Goal: Task Accomplishment & Management: Manage account settings

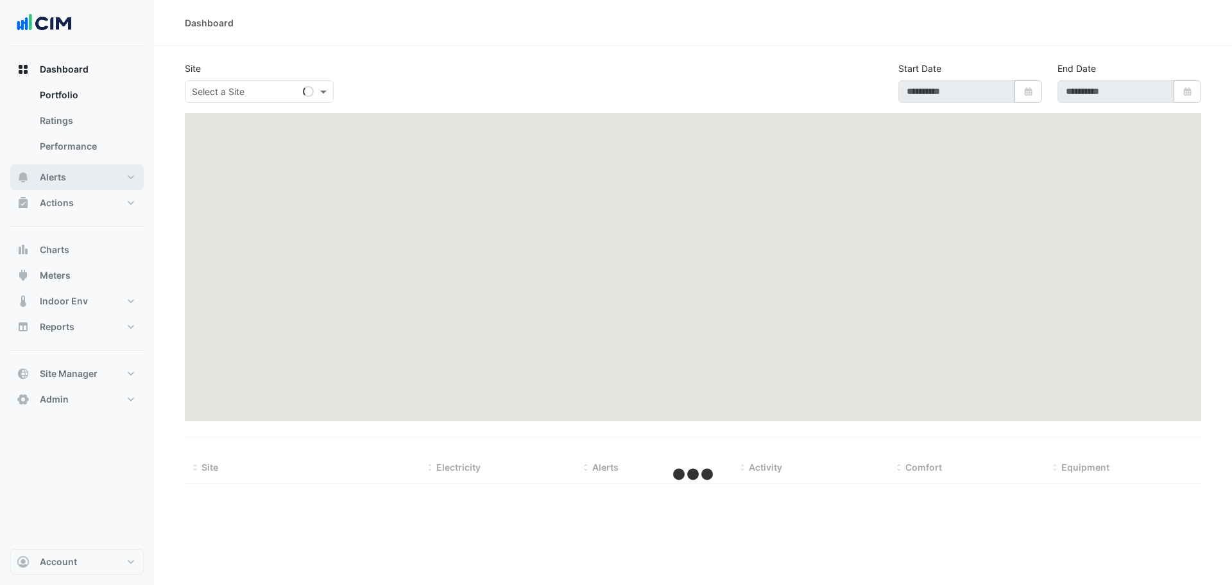
click at [68, 167] on button "Alerts" at bounding box center [76, 177] width 133 height 26
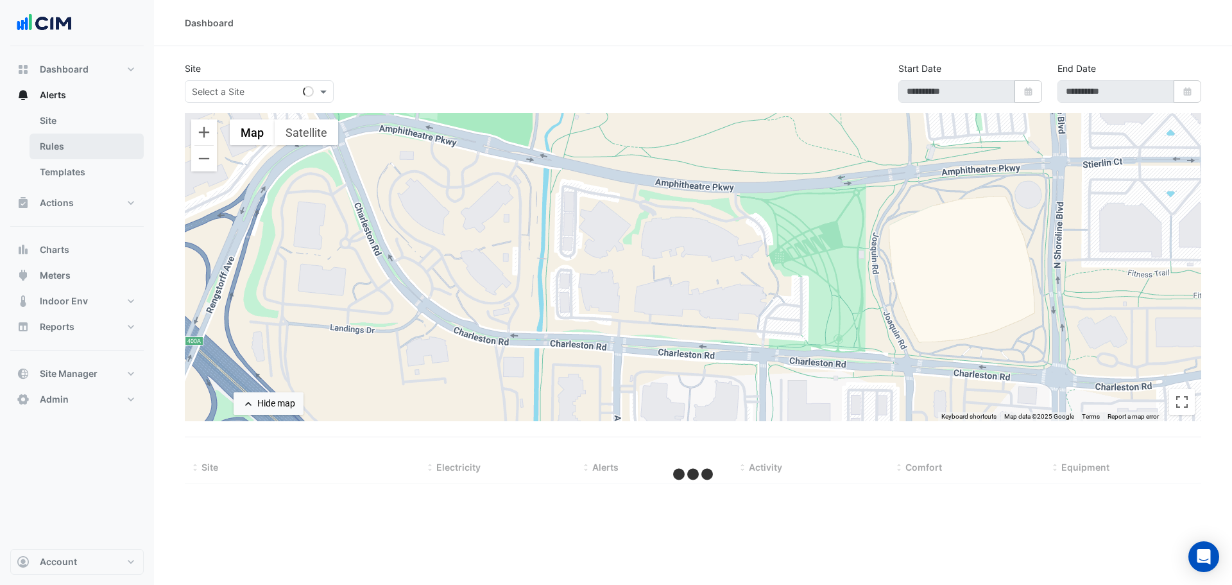
click at [76, 156] on link "Rules" at bounding box center [87, 146] width 114 height 26
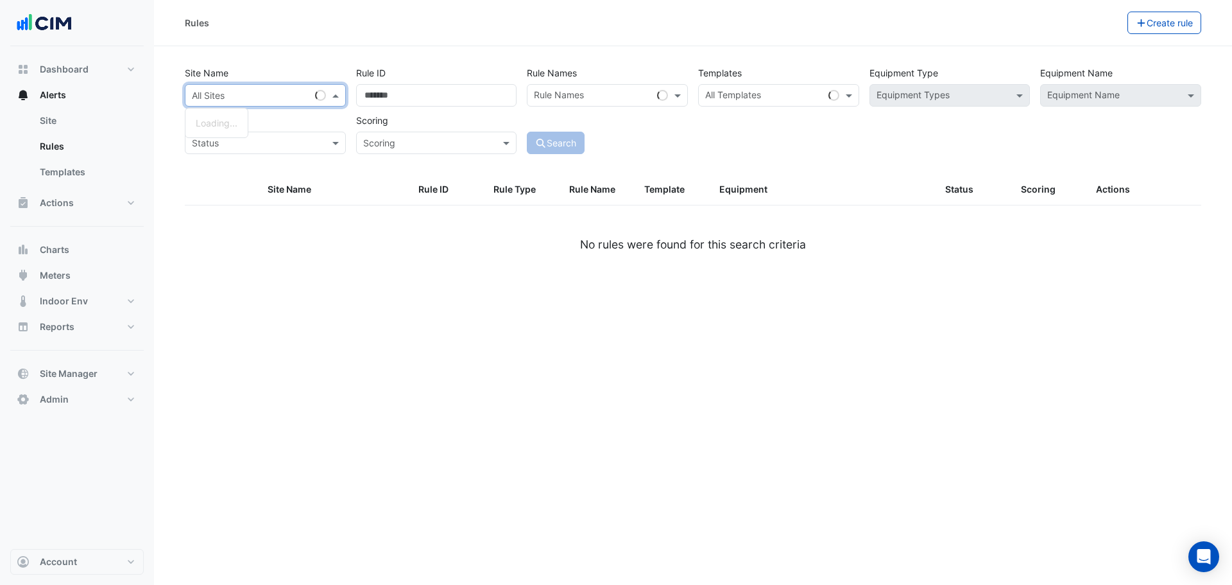
click at [266, 95] on input "text" at bounding box center [252, 95] width 121 height 13
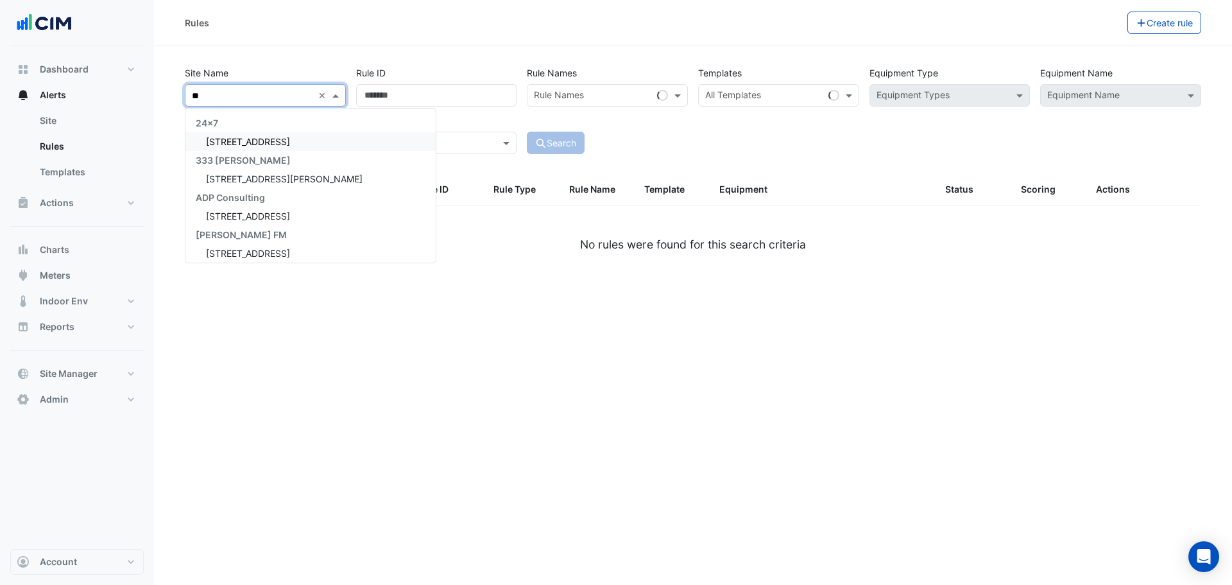
type input "***"
click at [246, 139] on span "[STREET_ADDRESS]" at bounding box center [248, 141] width 84 height 11
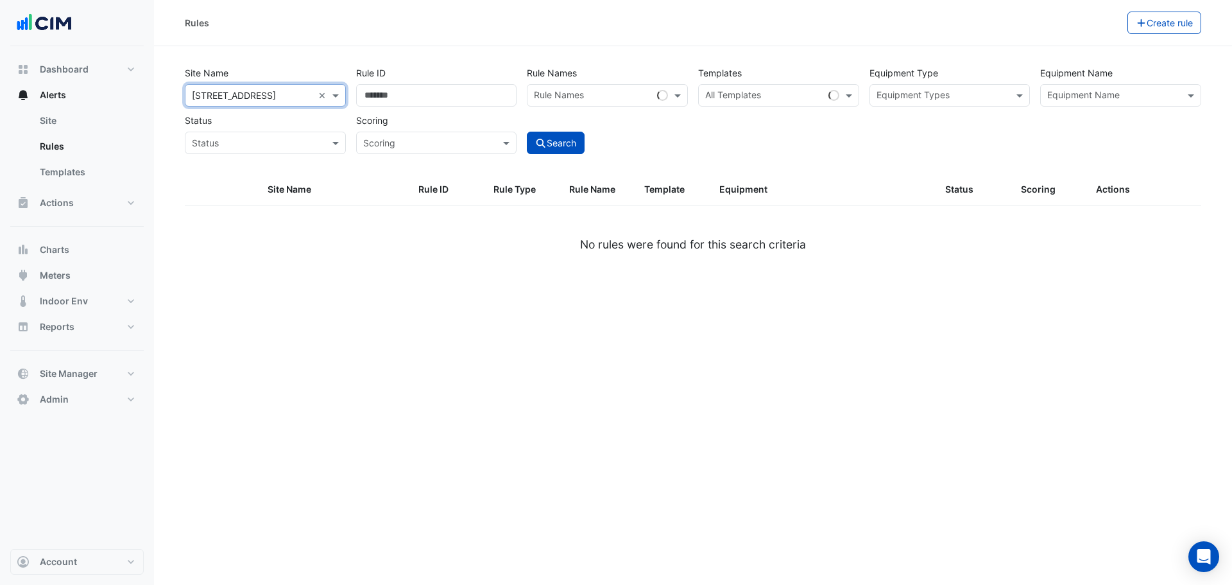
click at [295, 137] on input "text" at bounding box center [252, 143] width 121 height 13
click at [226, 193] on span "Stopped" at bounding box center [214, 189] width 37 height 11
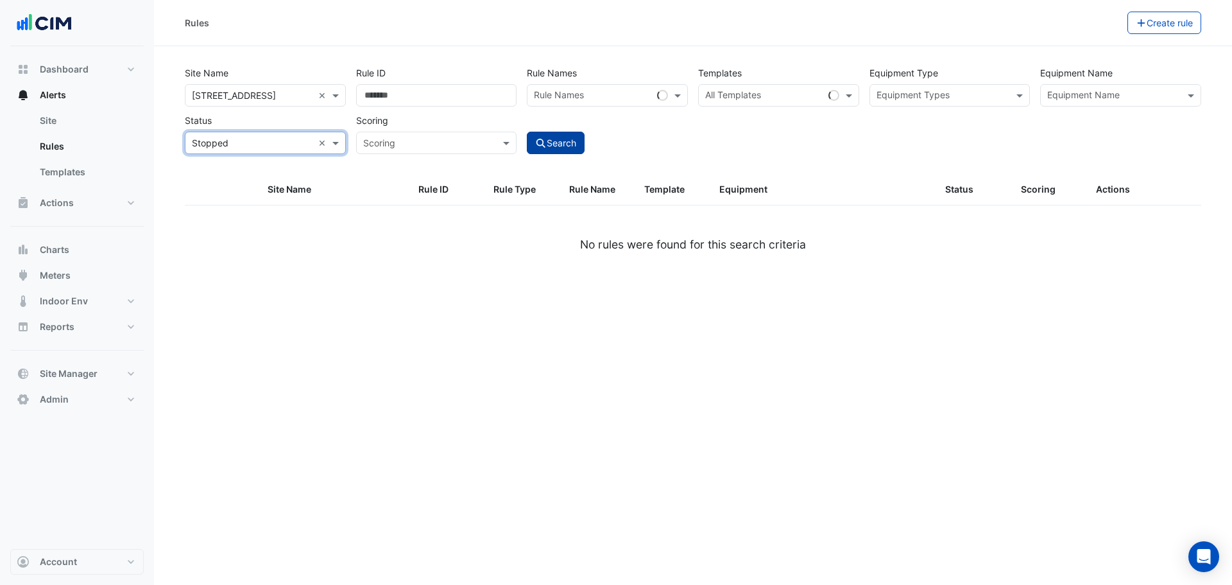
click at [560, 146] on button "Search" at bounding box center [556, 143] width 58 height 22
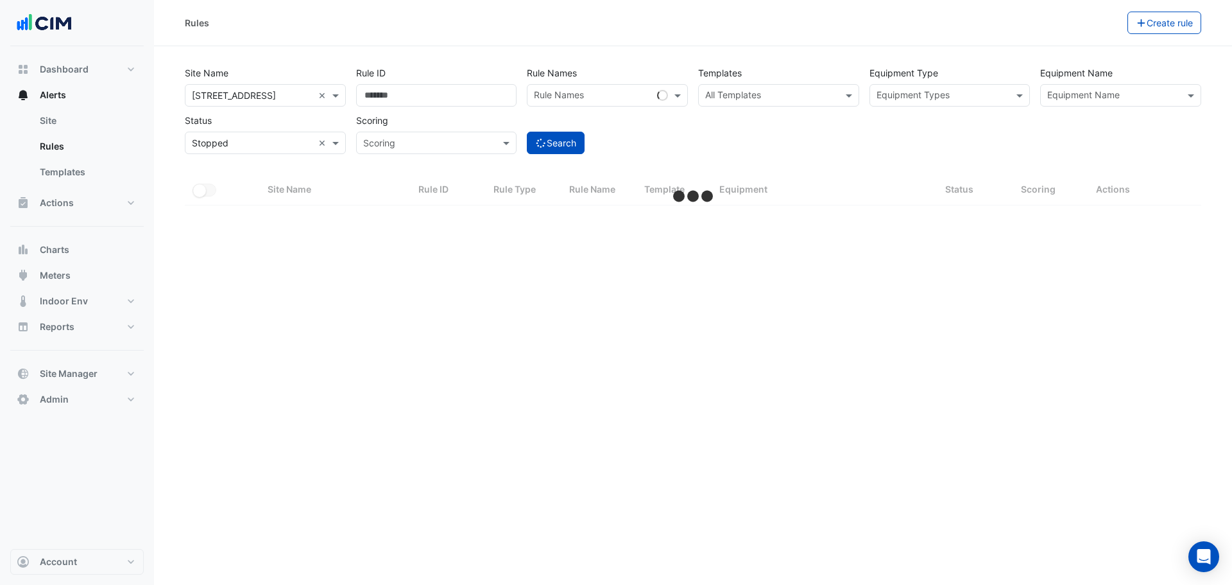
select select "***"
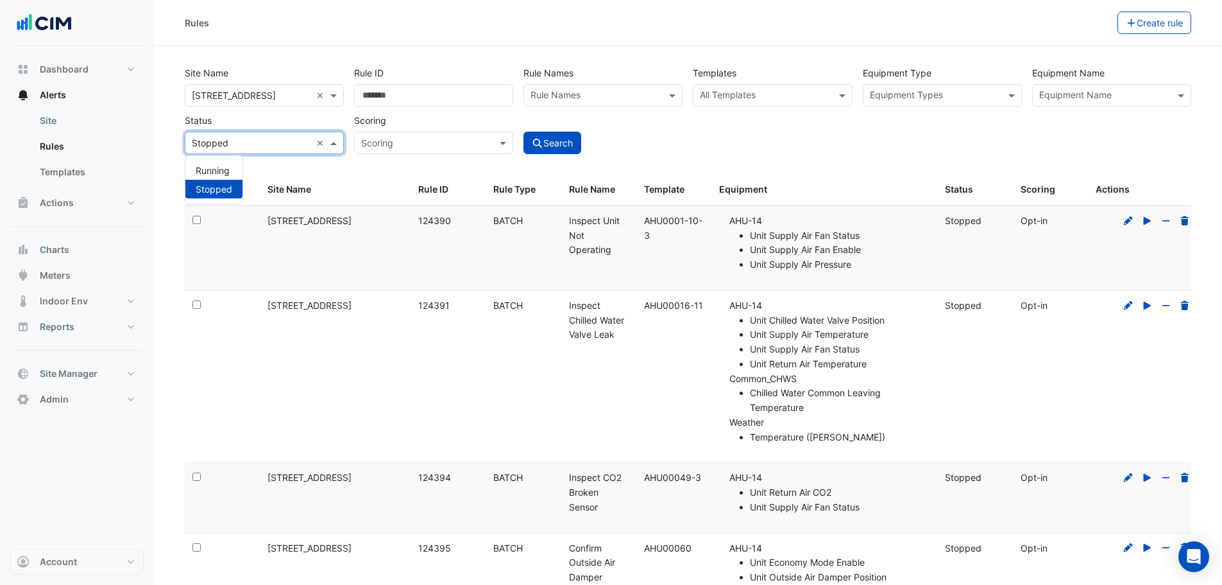
click at [243, 145] on input "text" at bounding box center [251, 143] width 119 height 13
click at [284, 169] on div "Site Name × [STREET_ADDRESS] × Rule ID Rule Names Rule Names Templates All Temp…" at bounding box center [688, 118] width 1022 height 113
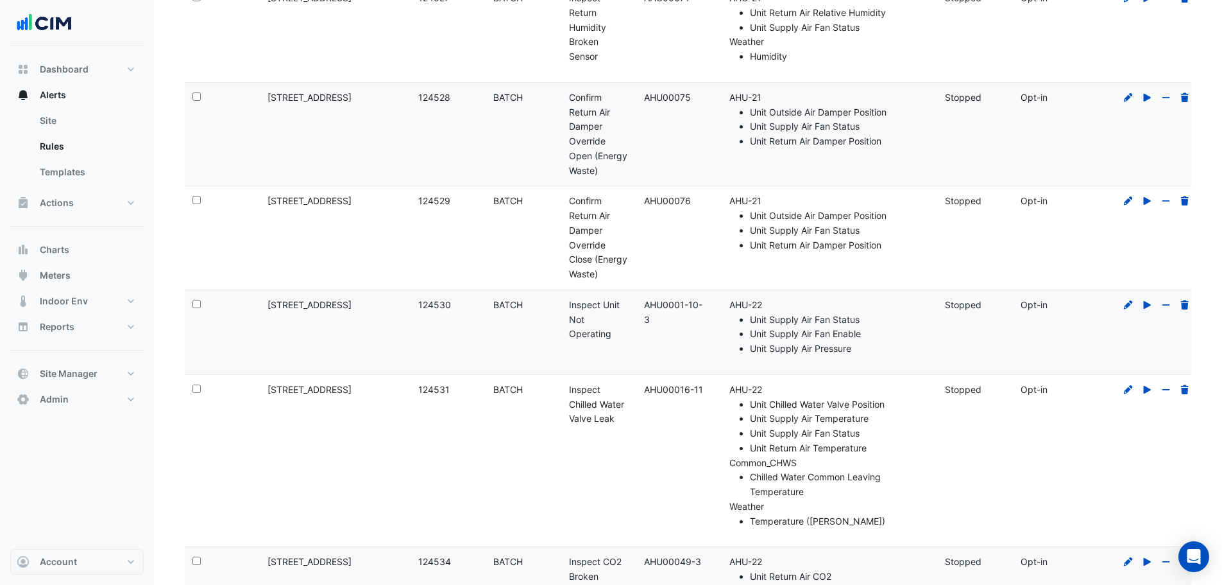
scroll to position [9765, 0]
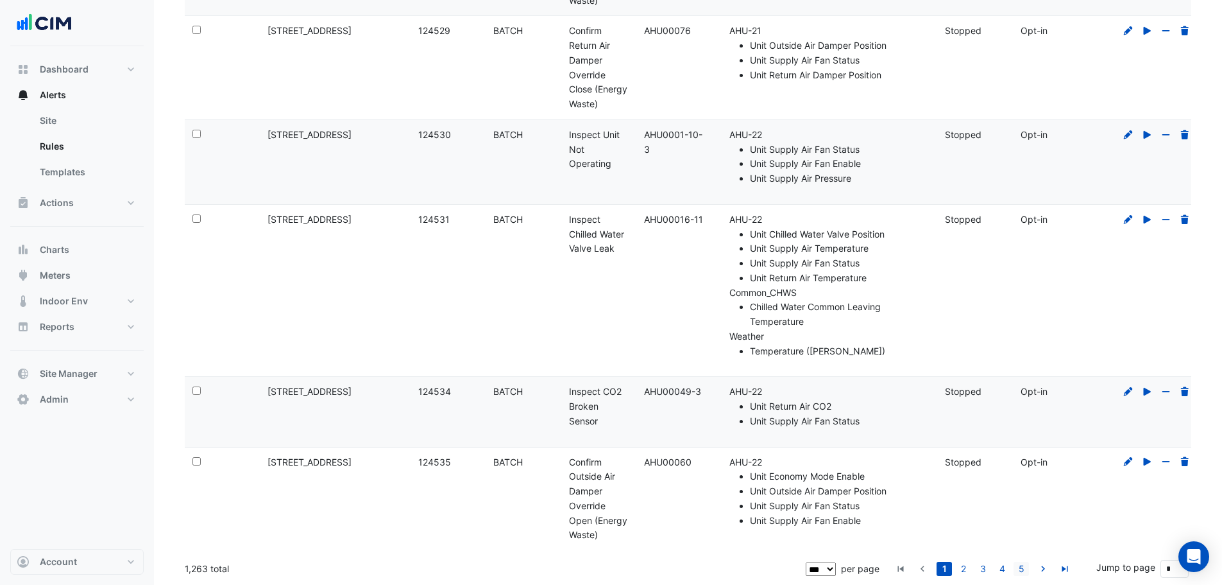
click at [1023, 569] on link "5" at bounding box center [1021, 568] width 15 height 14
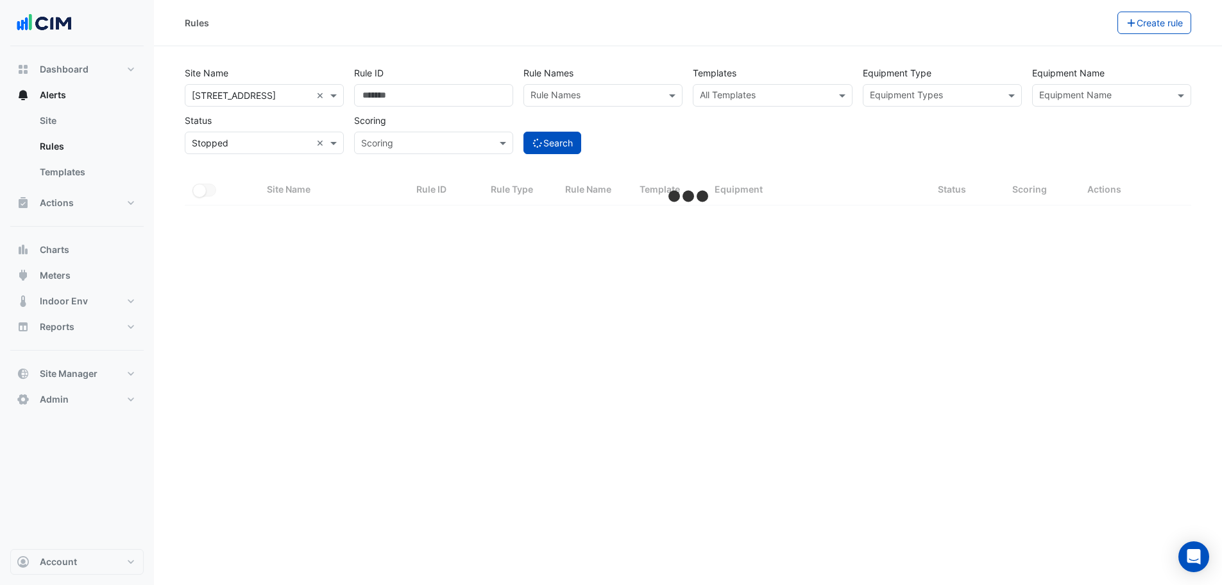
scroll to position [0, 0]
select select "***"
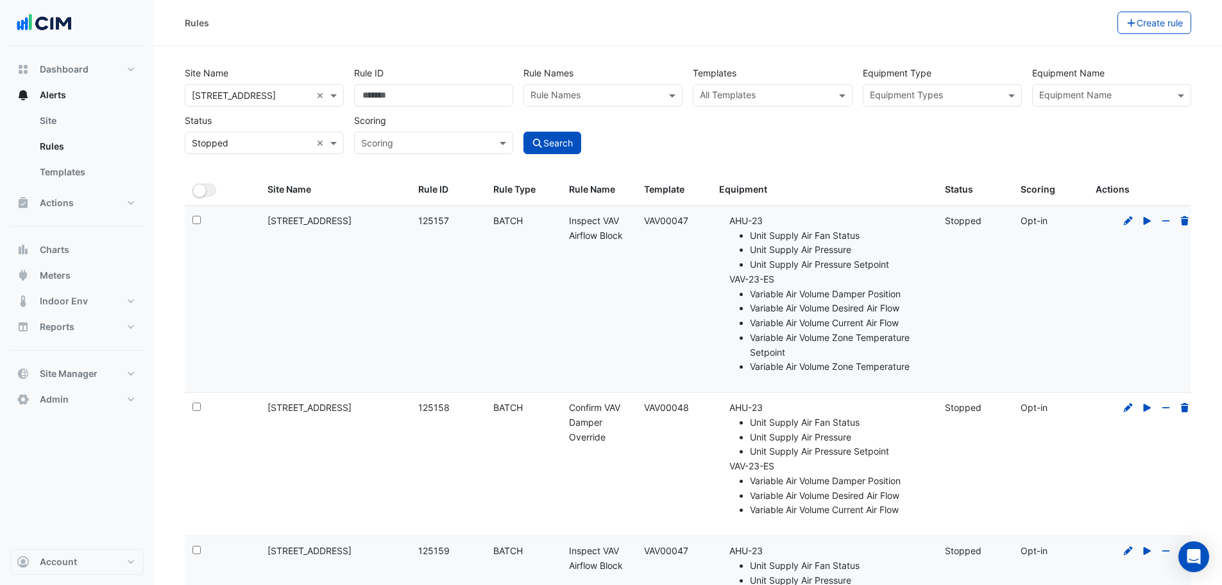
scroll to position [96, 0]
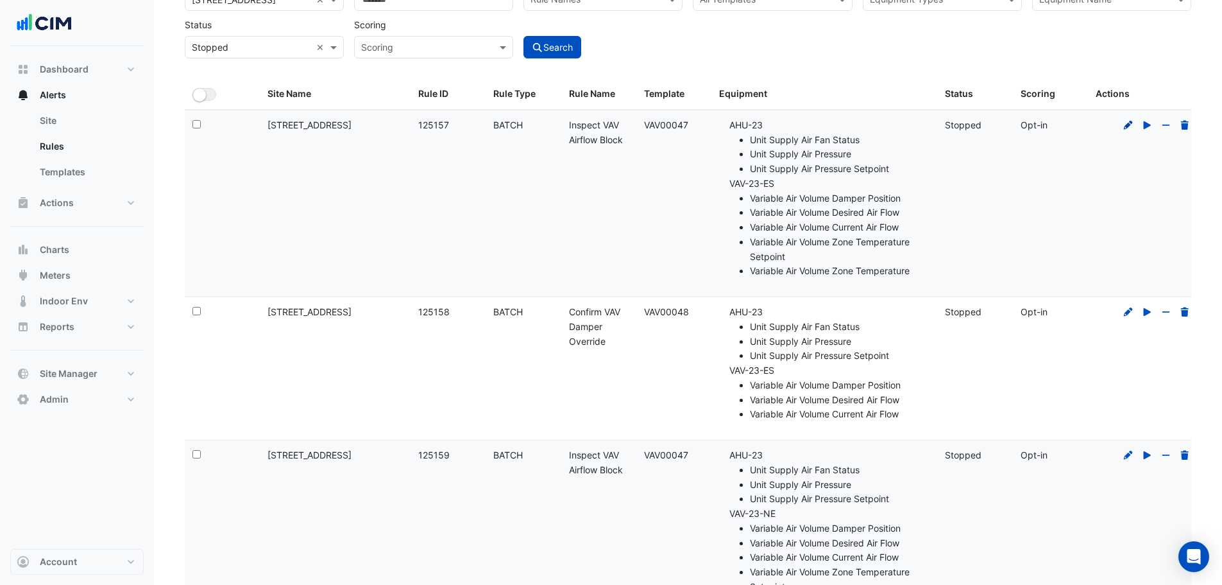
click at [1129, 126] on icon at bounding box center [1128, 124] width 9 height 9
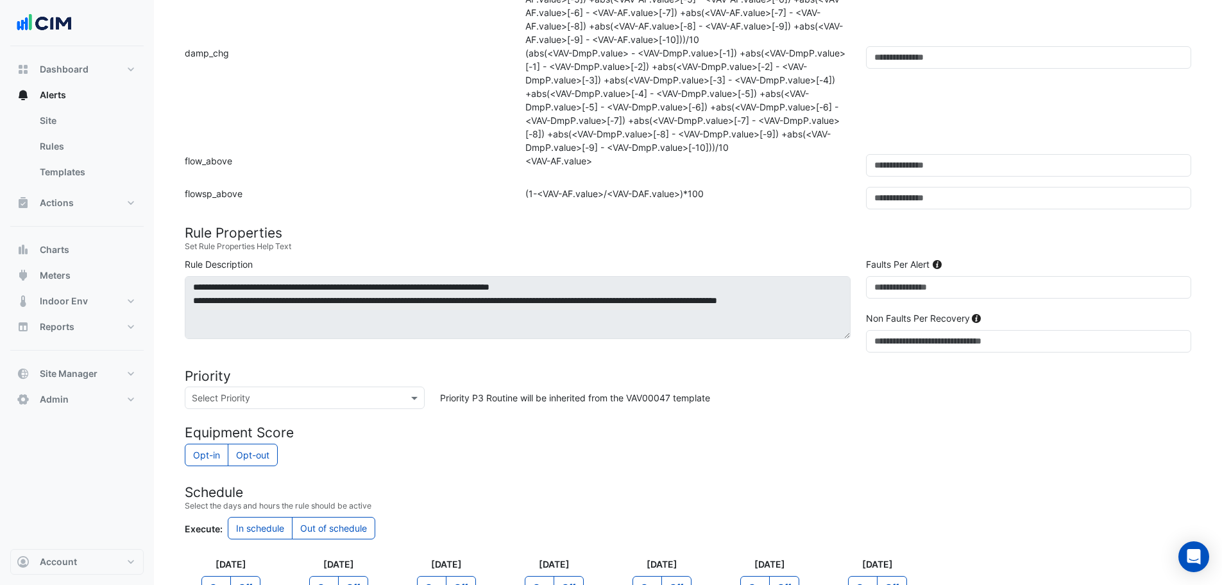
scroll to position [1068, 0]
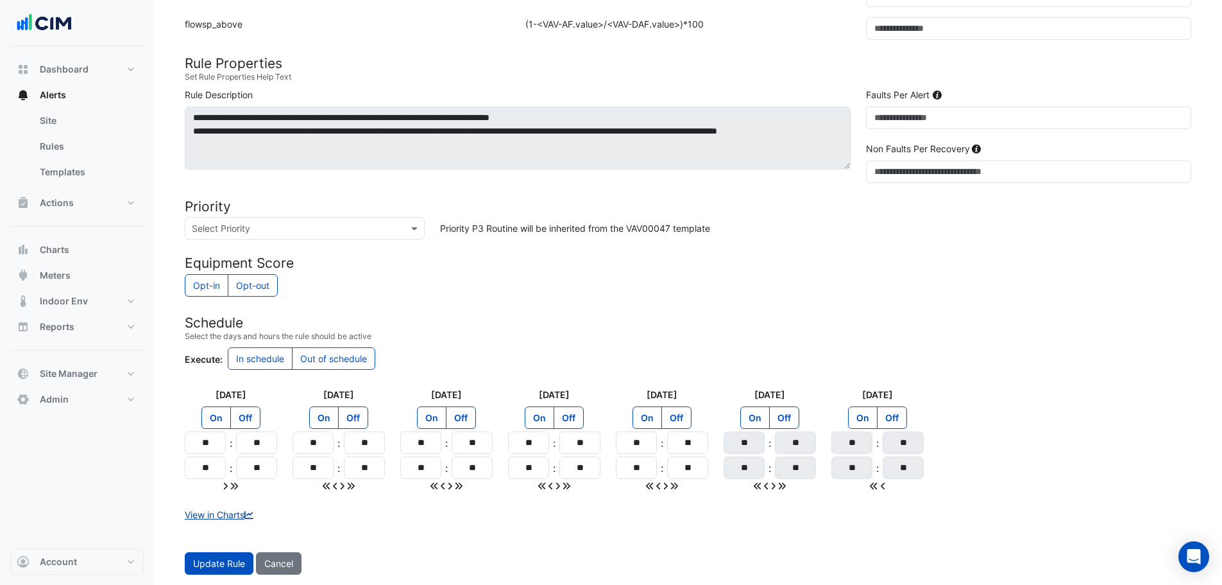
click at [236, 514] on link "View in Charts" at bounding box center [220, 514] width 71 height 11
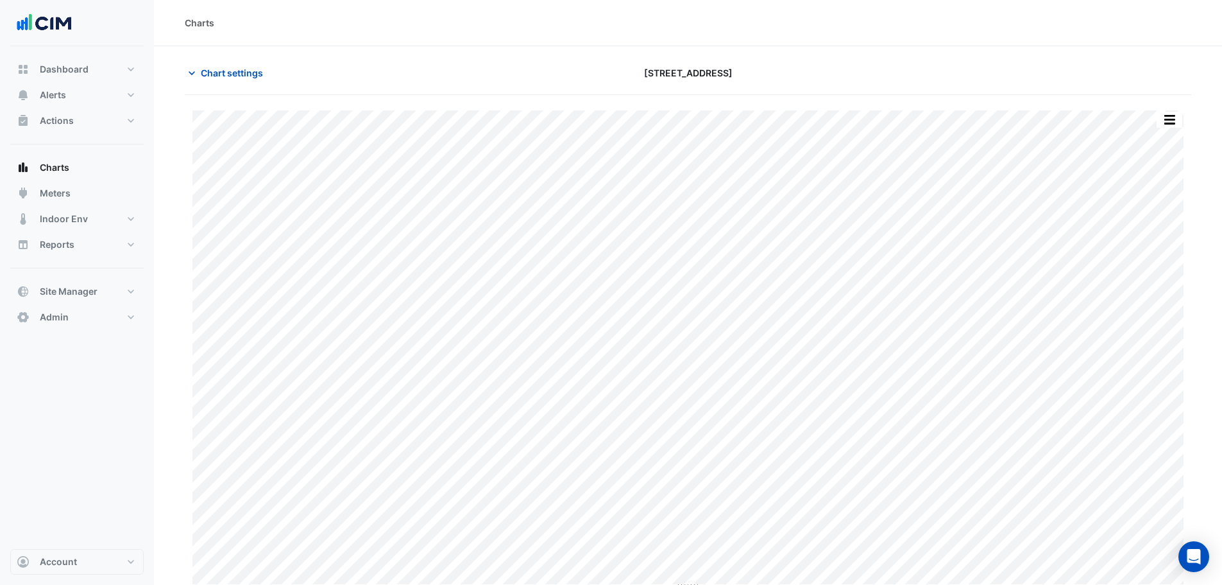
type input "**********"
click at [256, 64] on button "Chart settings" at bounding box center [228, 73] width 87 height 22
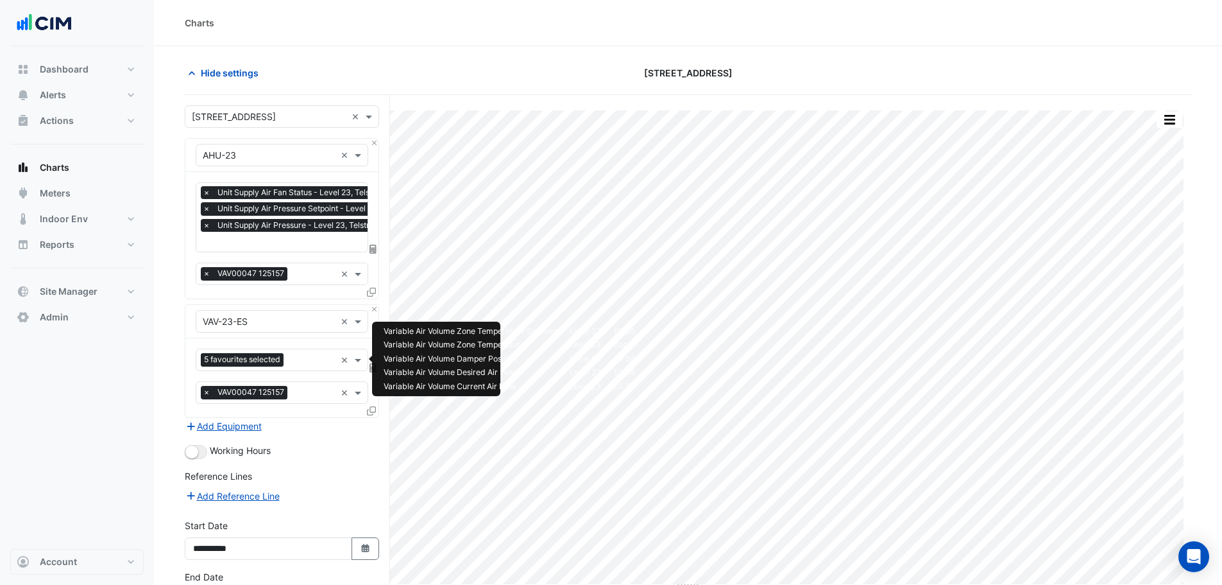
scroll to position [93, 0]
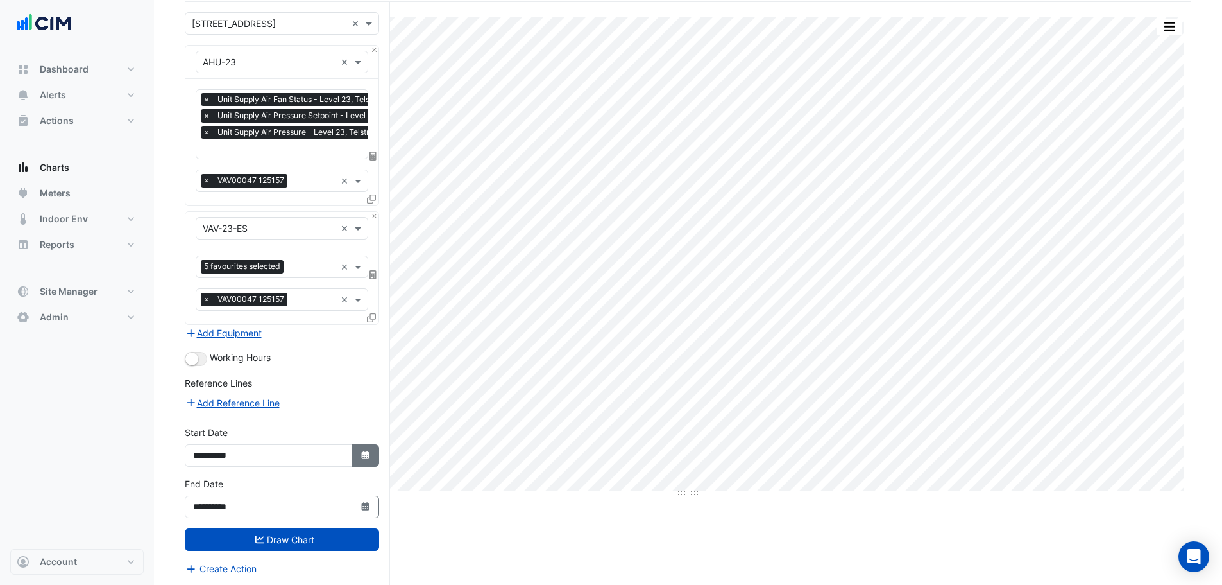
click at [366, 450] on fa-icon "Select Date" at bounding box center [366, 455] width 12 height 11
select select "*"
select select "****"
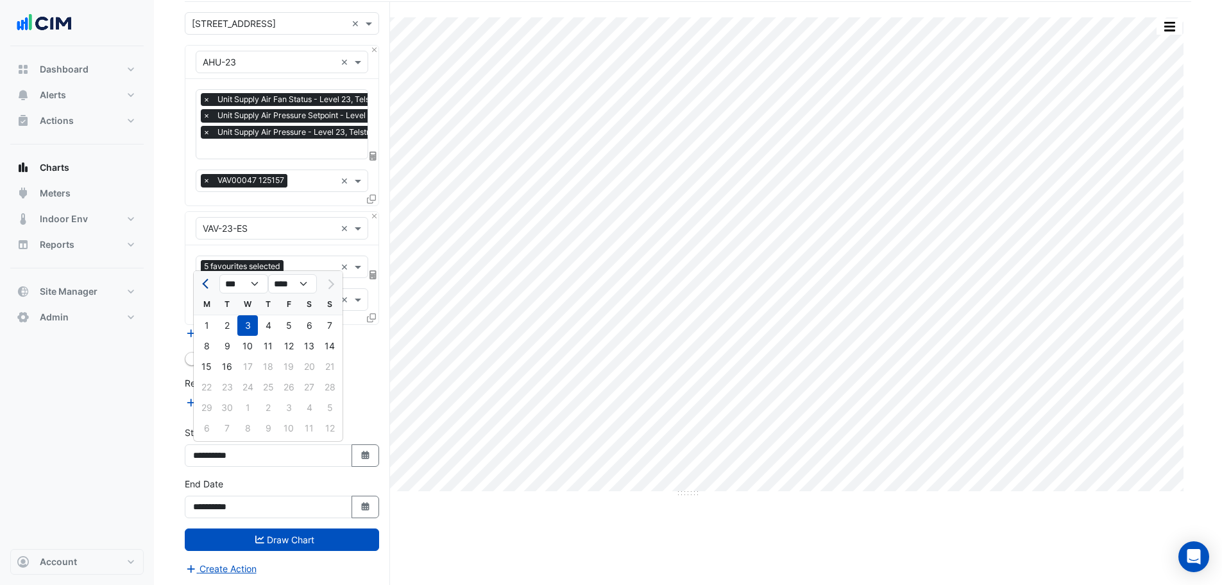
click at [204, 283] on span "Previous month" at bounding box center [207, 284] width 10 height 10
select select "*"
click at [332, 329] on div "1" at bounding box center [330, 325] width 21 height 21
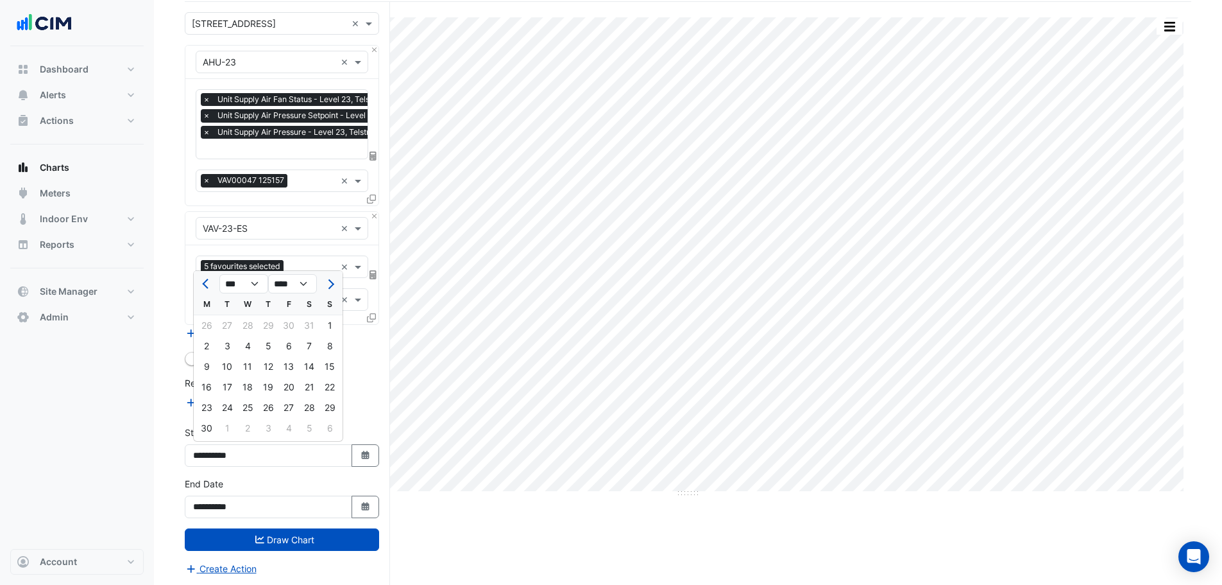
type input "**********"
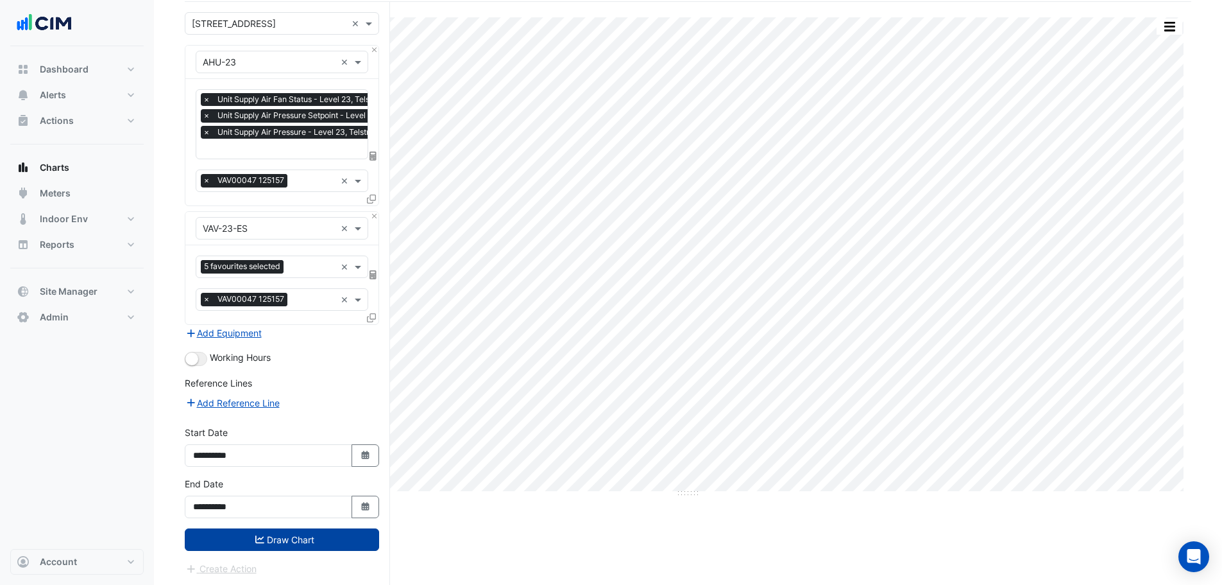
click at [321, 545] on button "Draw Chart" at bounding box center [282, 539] width 194 height 22
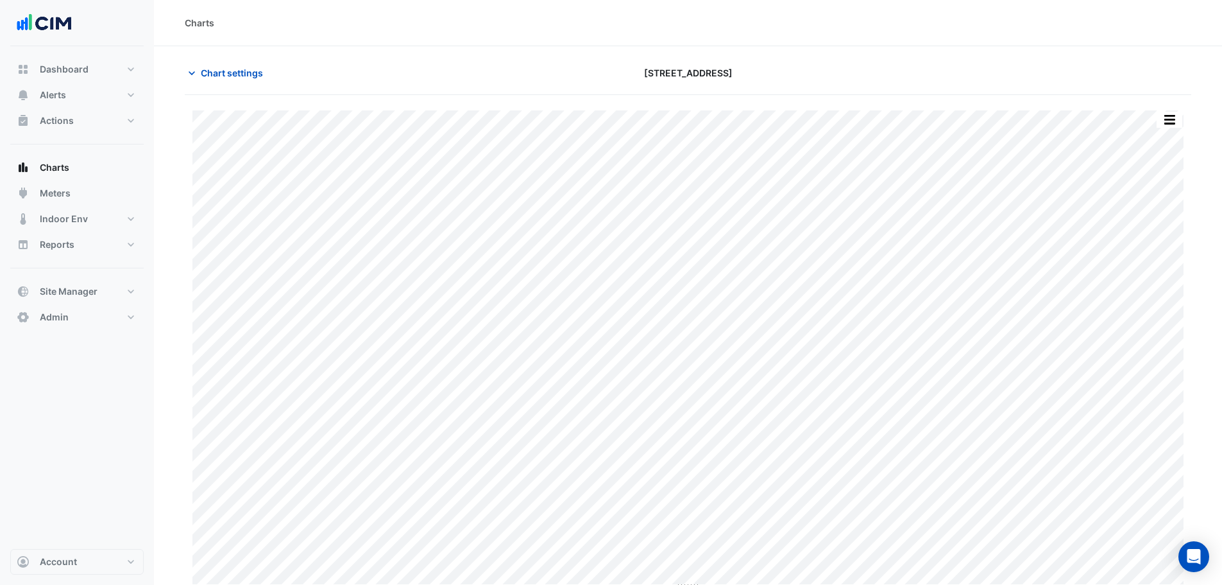
scroll to position [6, 0]
click at [44, 96] on span "Alerts" at bounding box center [53, 95] width 26 height 13
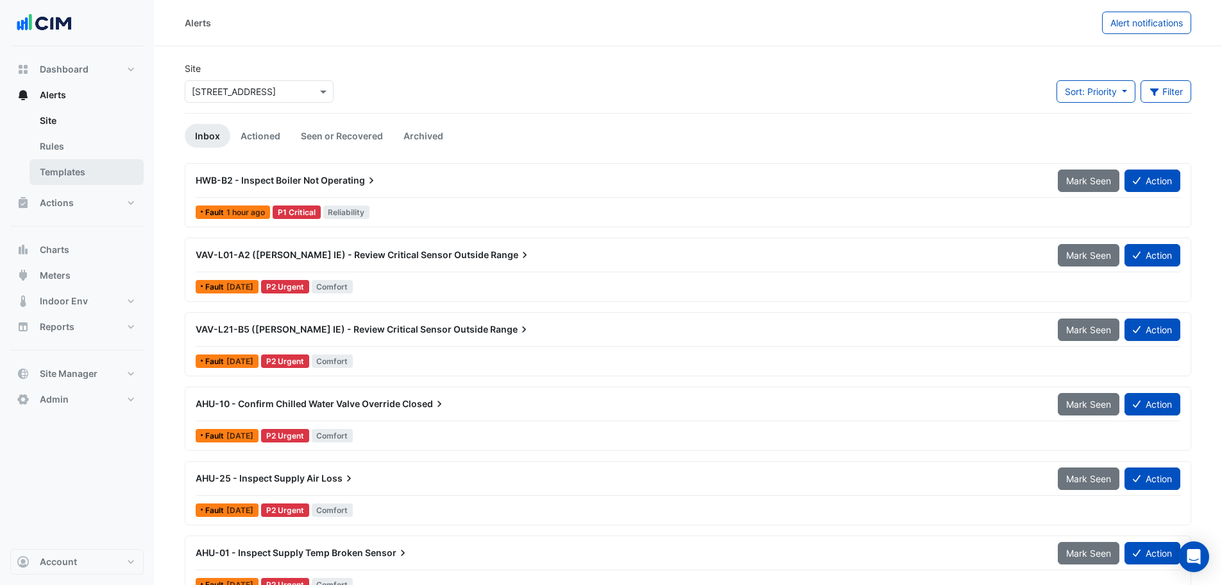
click at [73, 165] on link "Templates" at bounding box center [87, 172] width 114 height 26
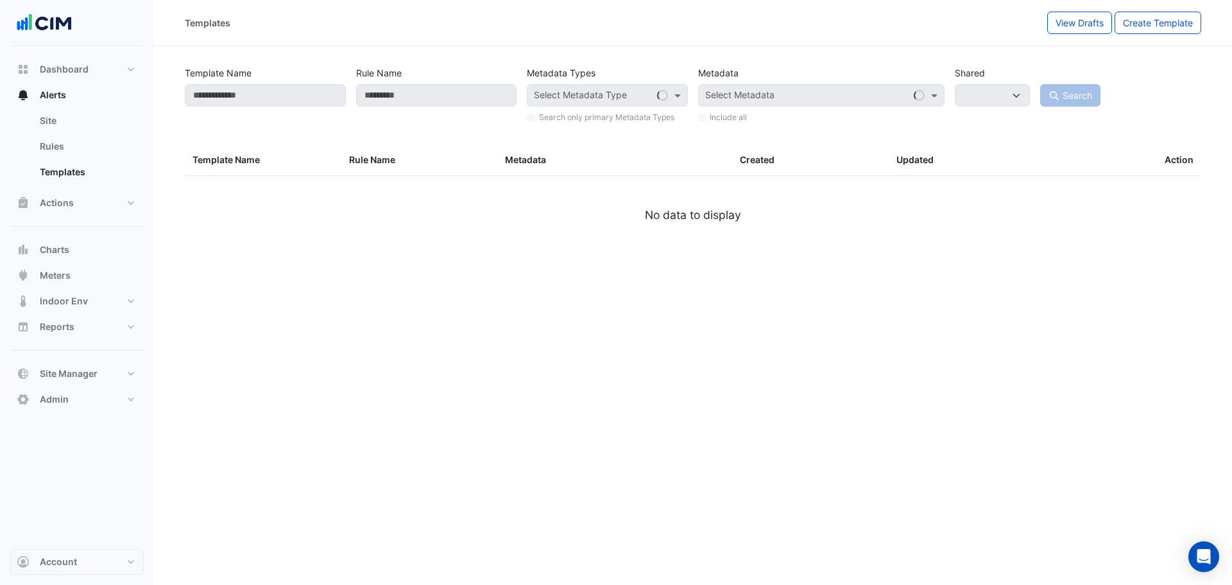
click at [269, 131] on div "Template Name Rule Name Metadata Types Select Metadata Type Search only primary…" at bounding box center [693, 158] width 1032 height 193
select select
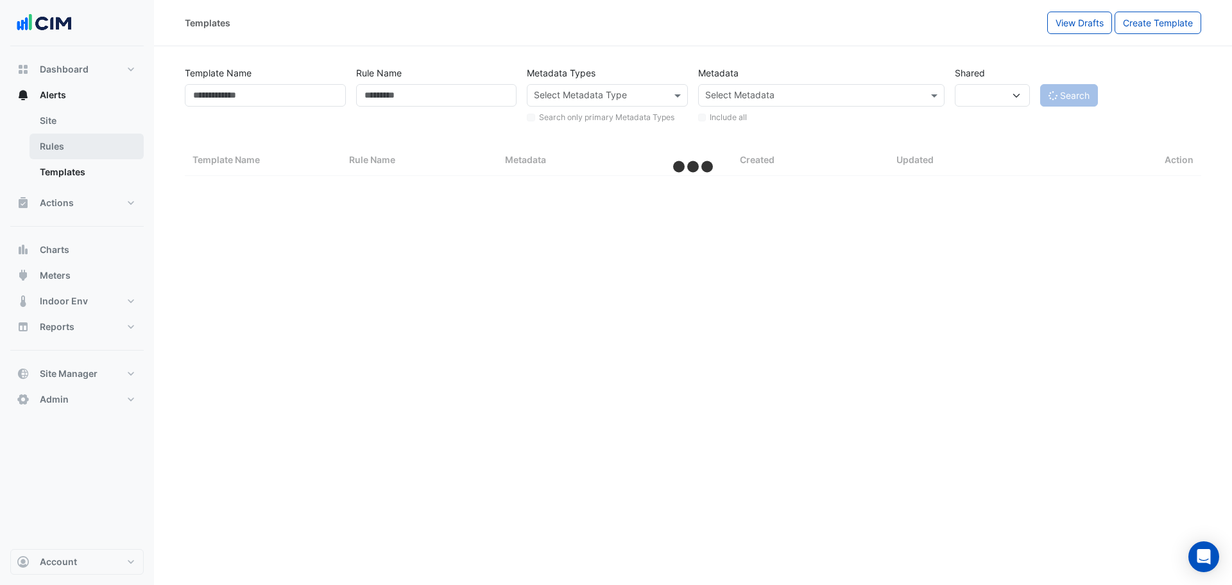
click at [86, 142] on link "Rules" at bounding box center [87, 146] width 114 height 26
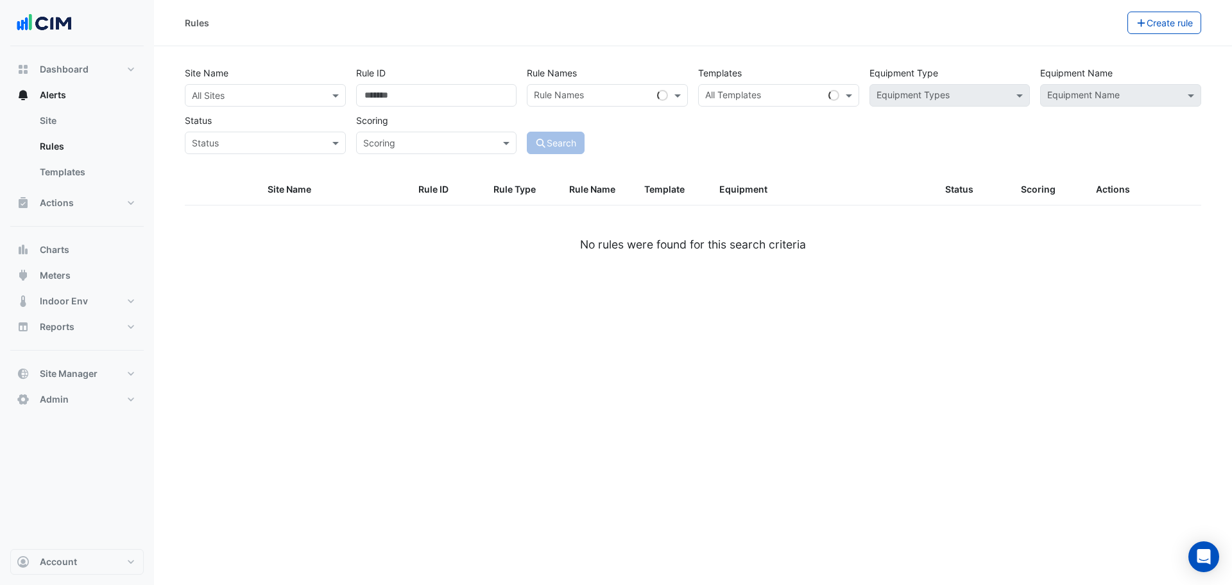
click at [276, 146] on input "text" at bounding box center [252, 143] width 121 height 13
click at [270, 89] on input "text" at bounding box center [252, 95] width 121 height 13
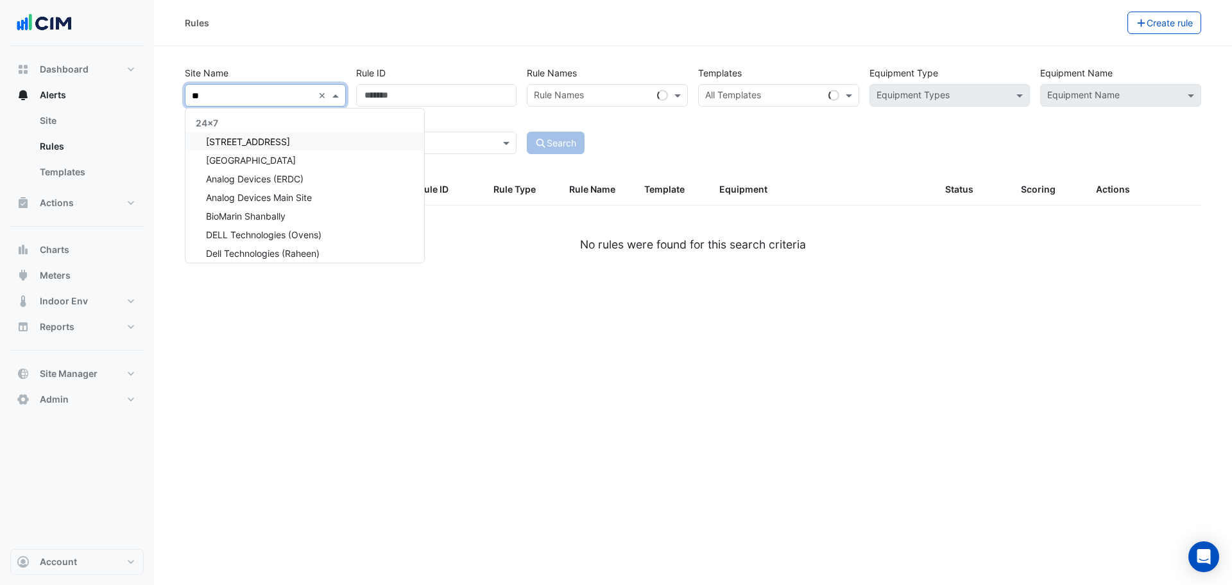
type input "***"
click at [279, 143] on span "[STREET_ADDRESS]" at bounding box center [248, 141] width 84 height 11
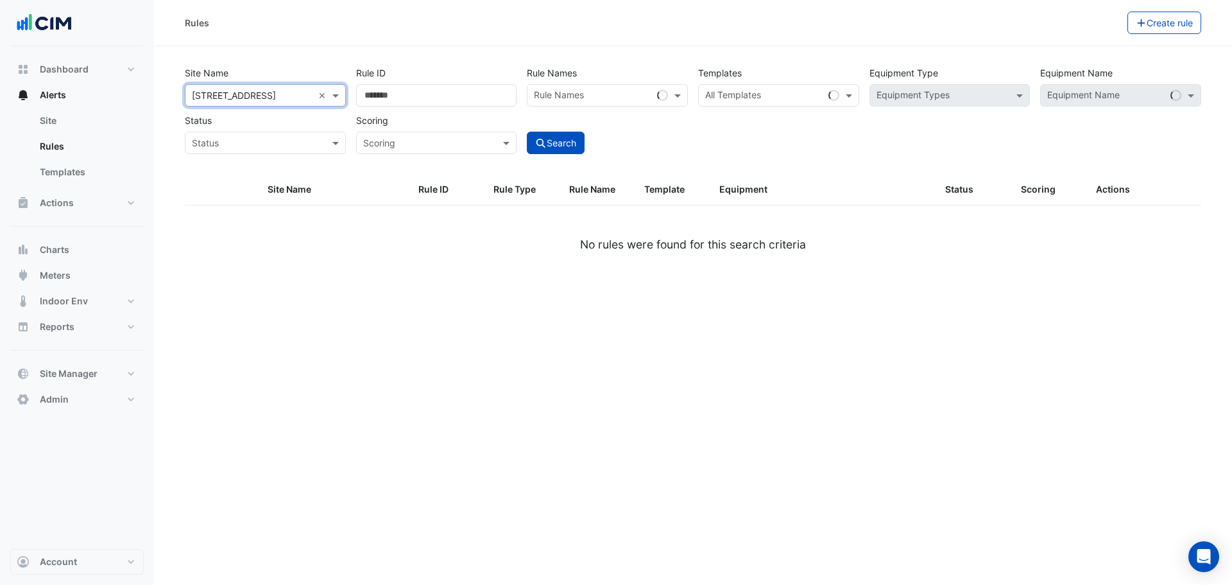
click at [269, 147] on input "text" at bounding box center [252, 143] width 121 height 13
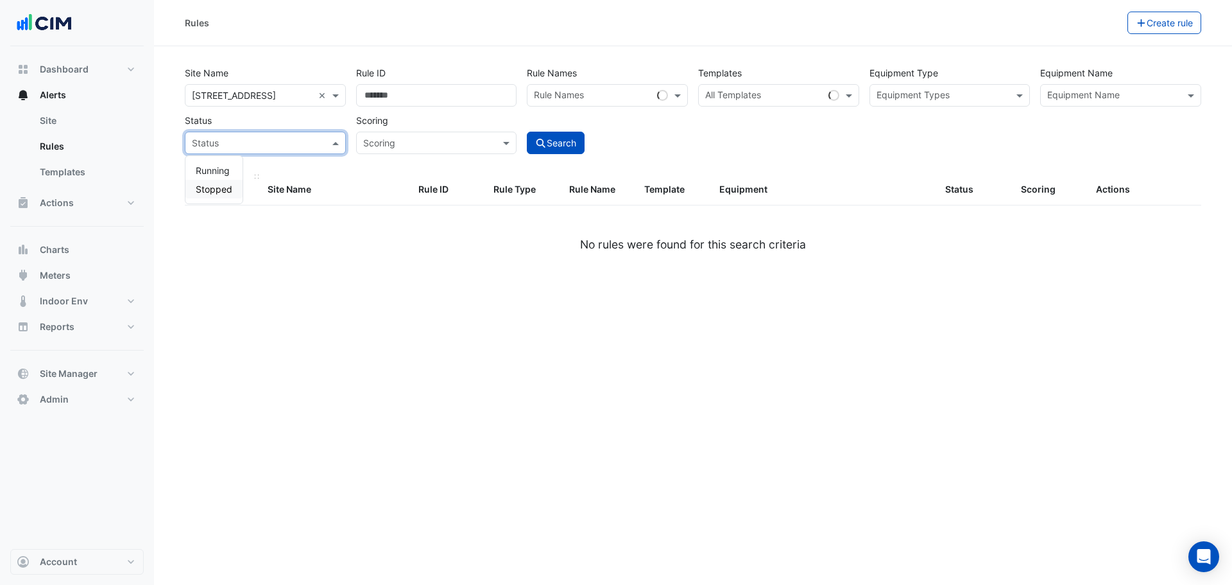
click at [221, 182] on div "Stopped" at bounding box center [213, 189] width 57 height 19
click at [544, 139] on icon "submit" at bounding box center [541, 143] width 12 height 9
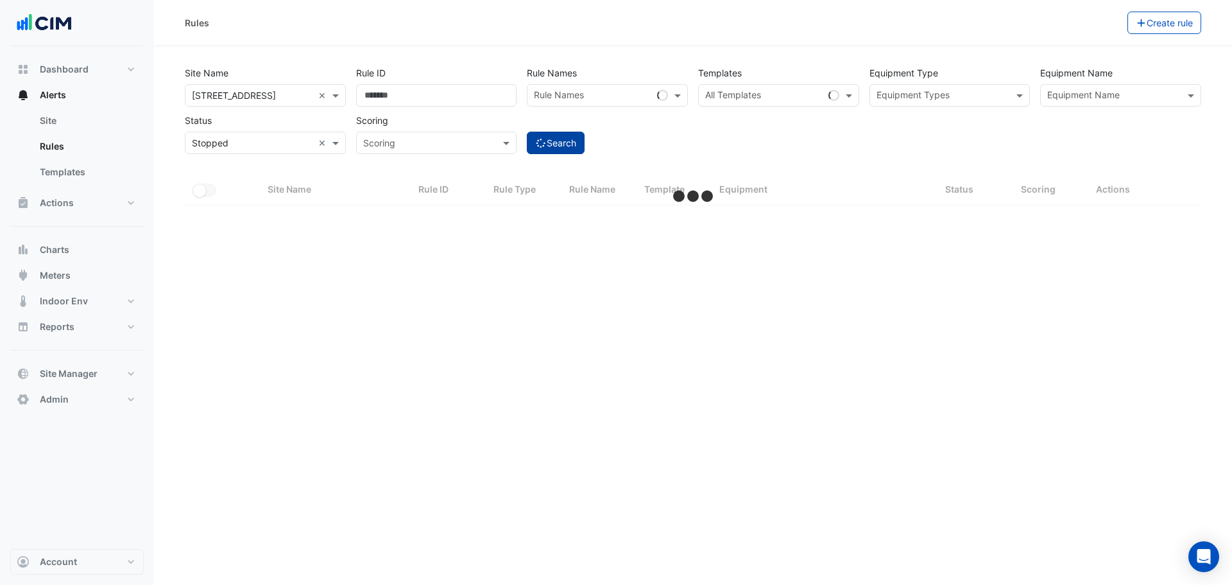
select select "***"
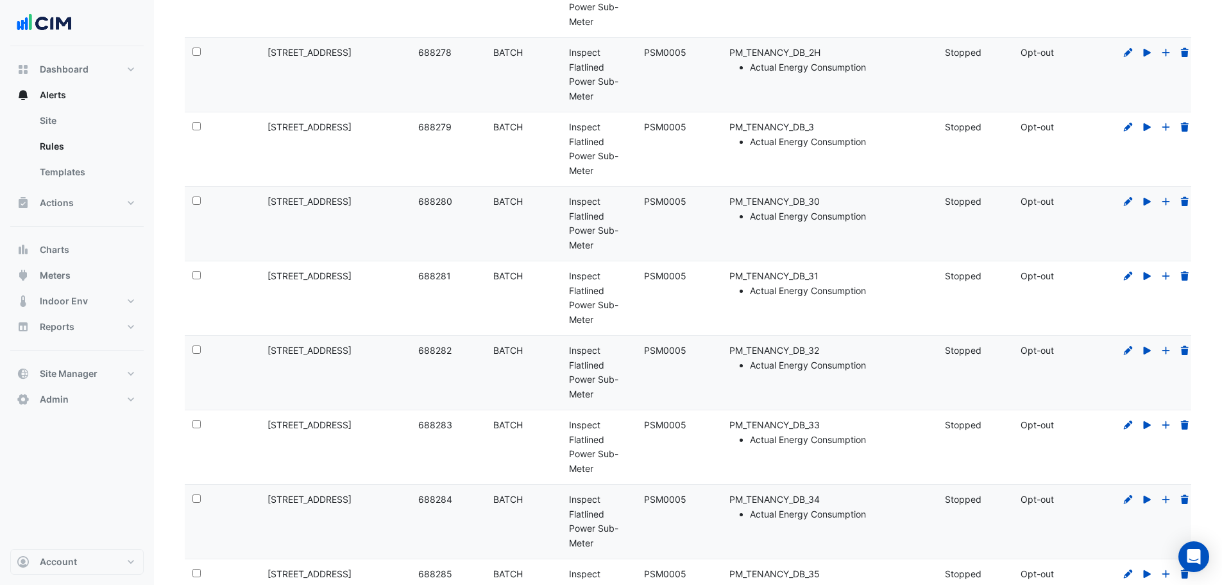
scroll to position [7178, 0]
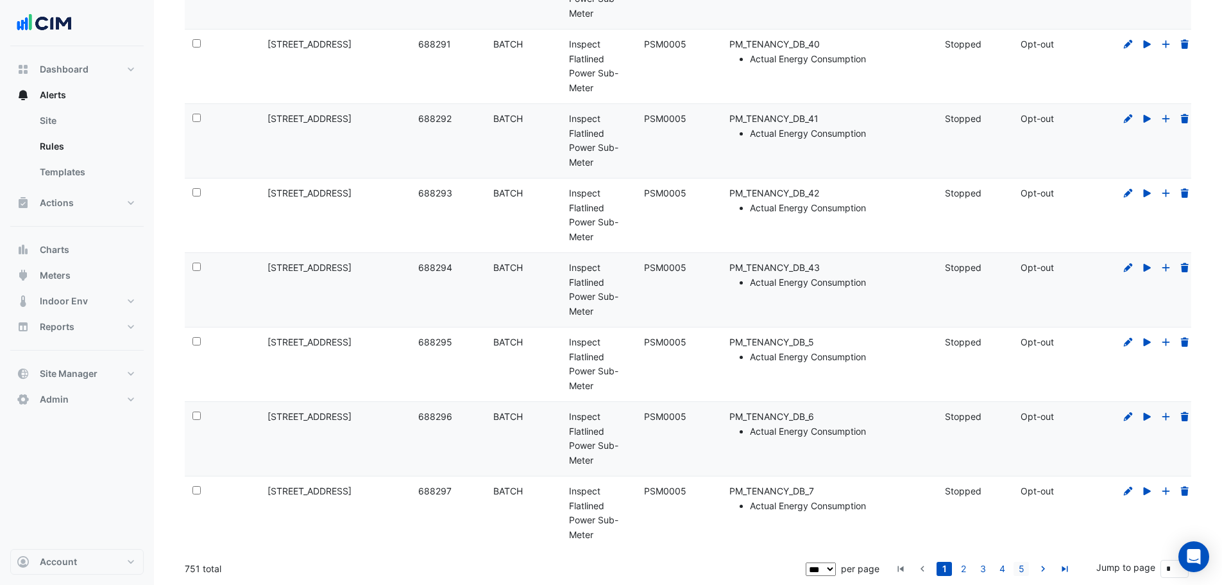
click at [1020, 568] on link "5" at bounding box center [1021, 568] width 15 height 14
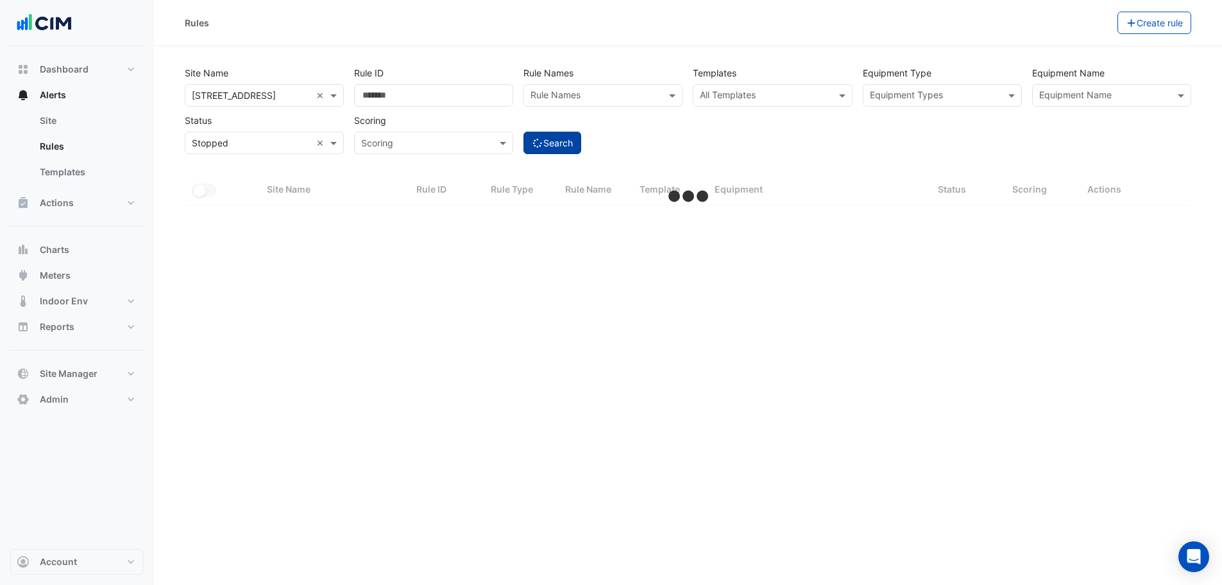
scroll to position [0, 0]
select select "***"
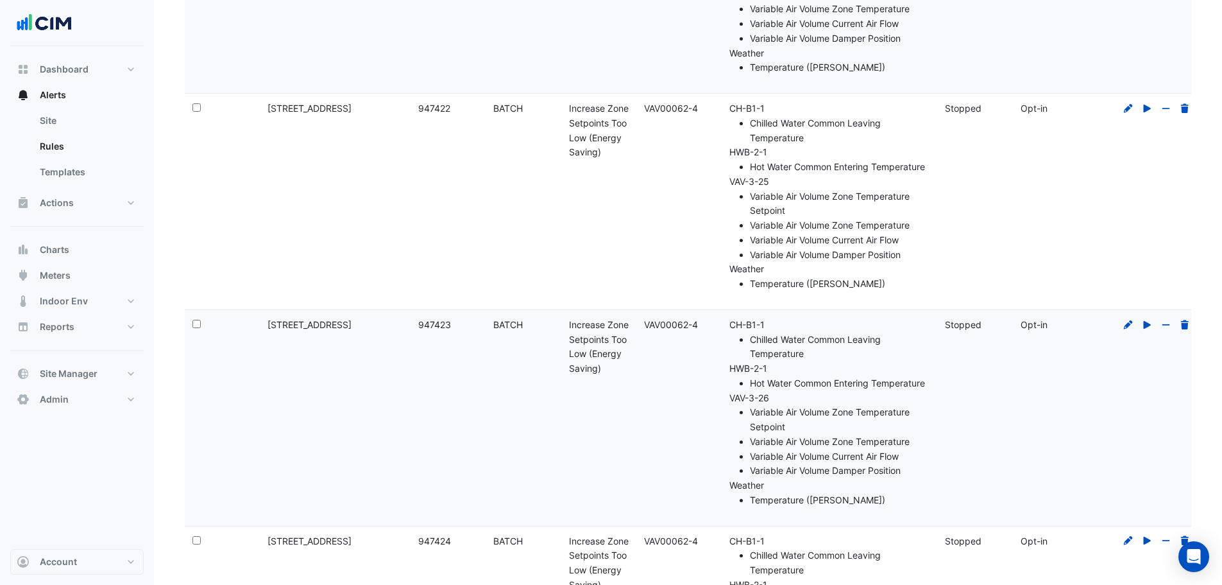
scroll to position [21265, 0]
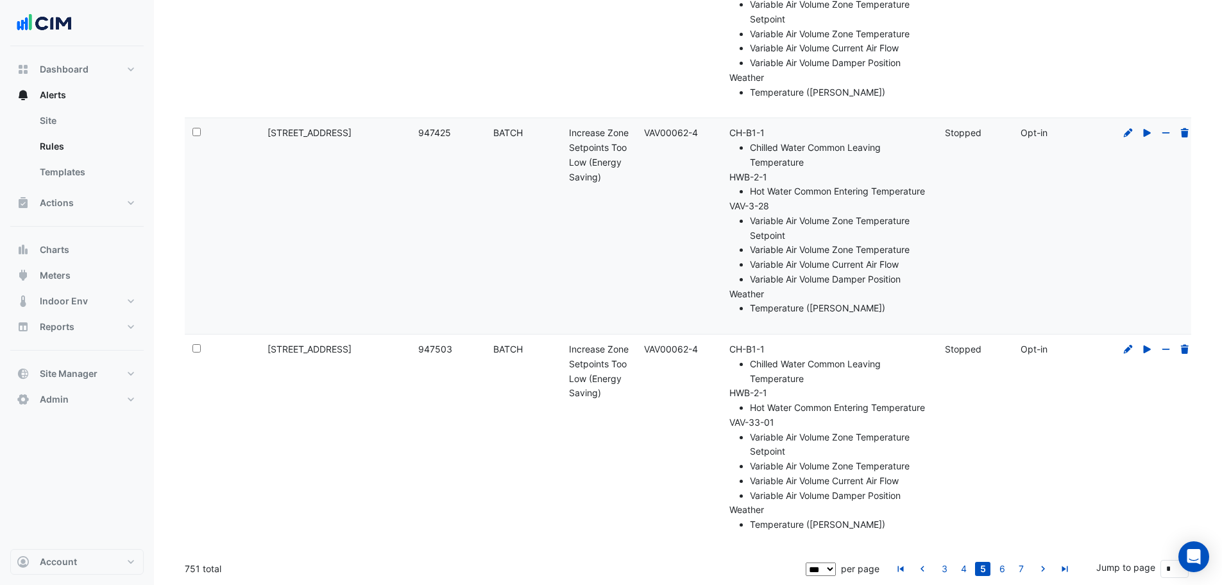
click at [1023, 565] on link "7" at bounding box center [1021, 568] width 15 height 14
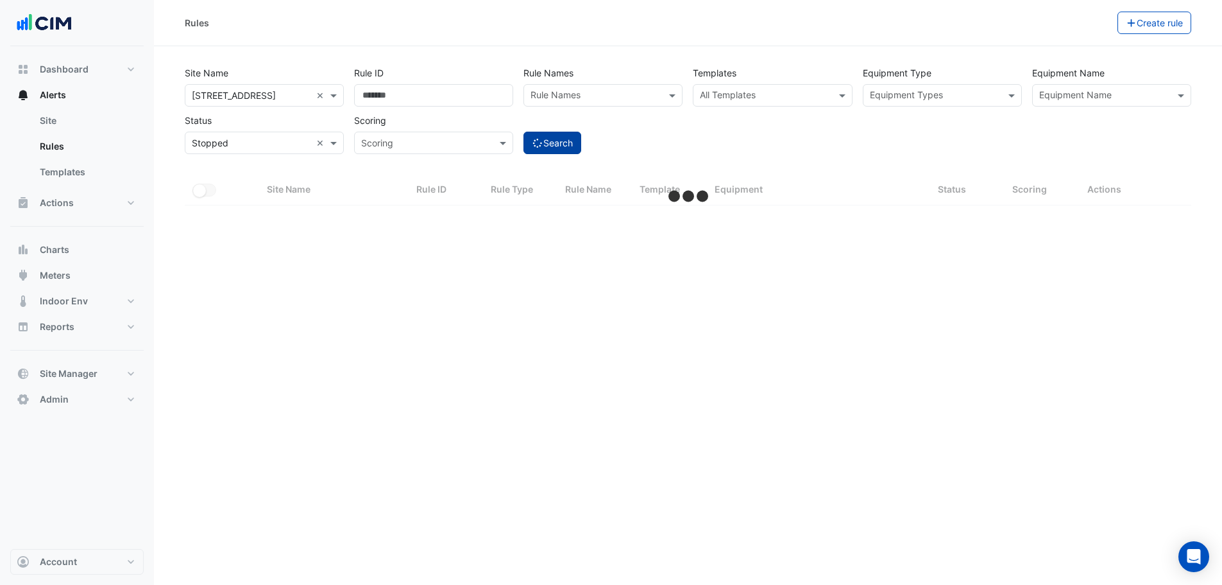
scroll to position [0, 0]
select select "***"
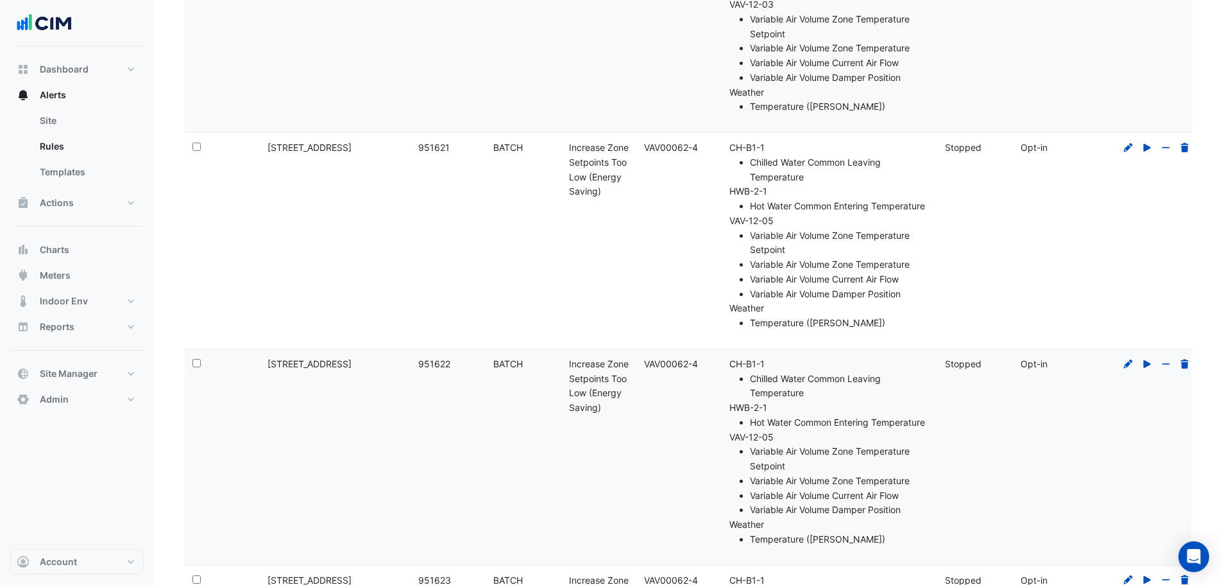
scroll to position [17907, 0]
